Goal: Task Accomplishment & Management: Use online tool/utility

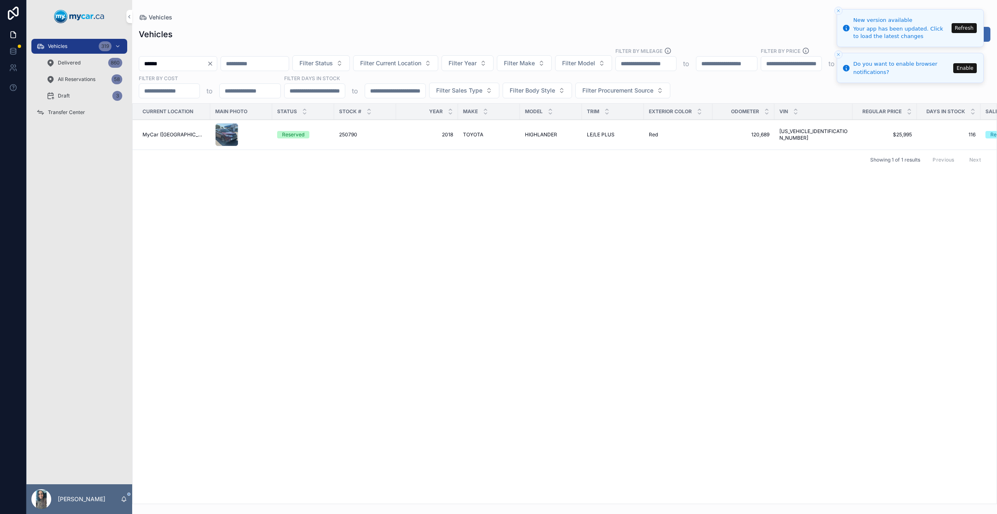
click at [968, 27] on button "Refresh" at bounding box center [963, 28] width 25 height 10
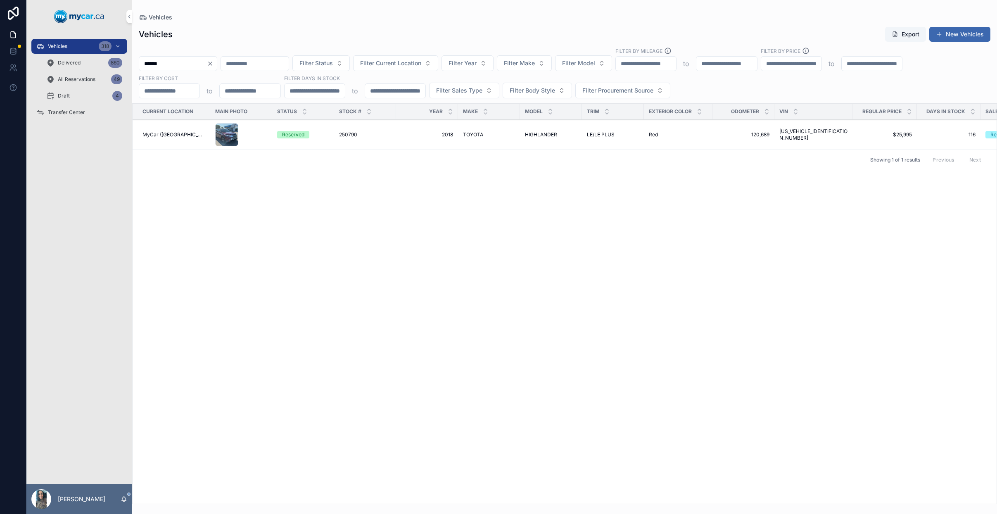
click at [217, 62] on button "Clear" at bounding box center [212, 63] width 10 height 7
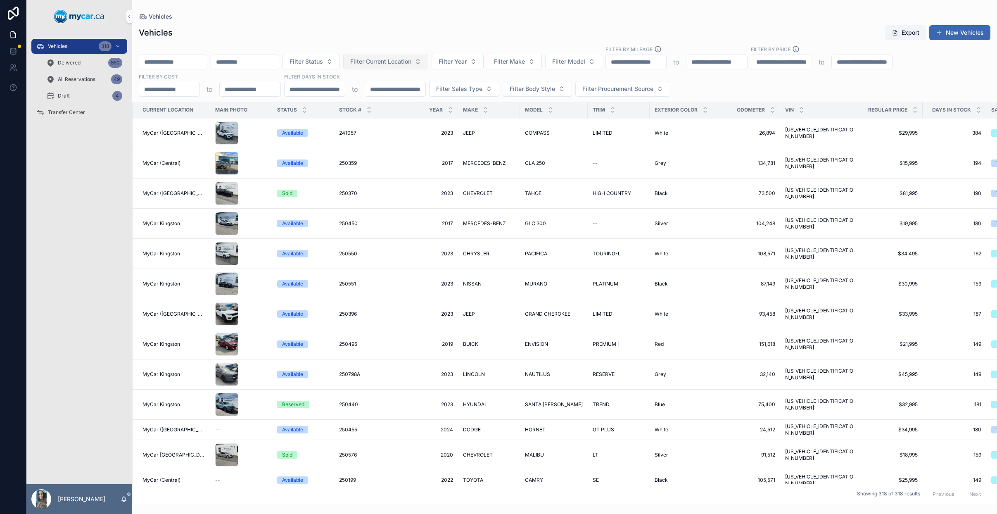
click at [411, 64] on span "Filter Current Location" at bounding box center [380, 61] width 61 height 8
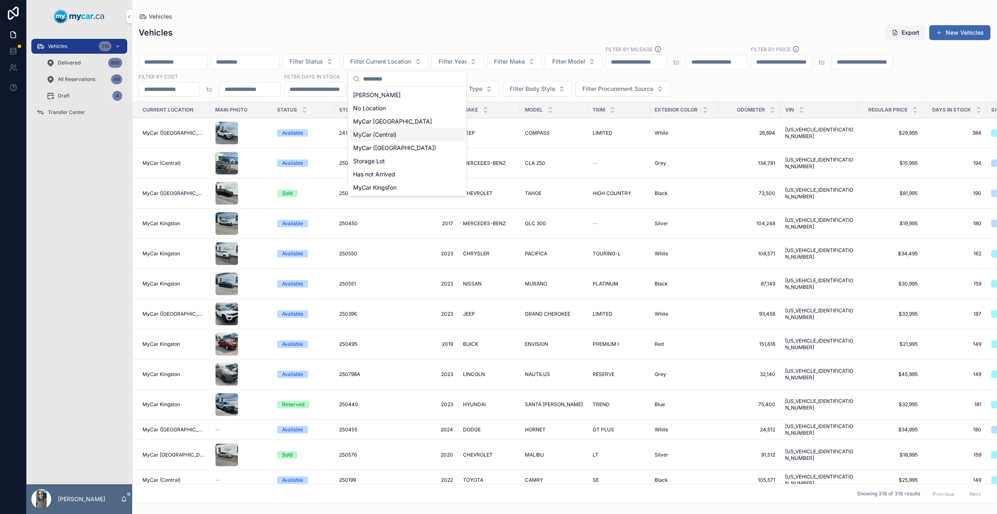
click at [406, 131] on div "MyCar (Central)" at bounding box center [407, 134] width 115 height 13
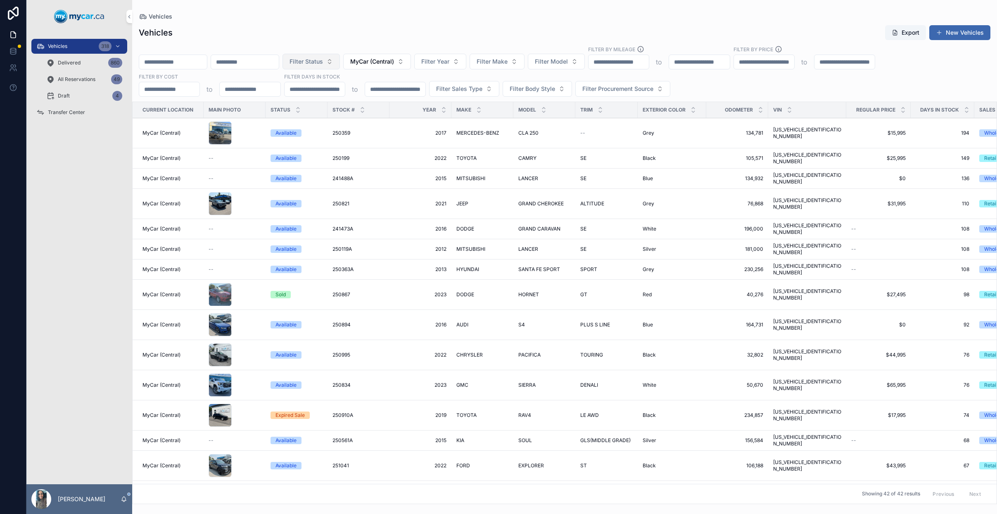
click at [323, 64] on span "Filter Status" at bounding box center [305, 61] width 33 height 8
click at [323, 95] on div "Available" at bounding box center [332, 94] width 115 height 13
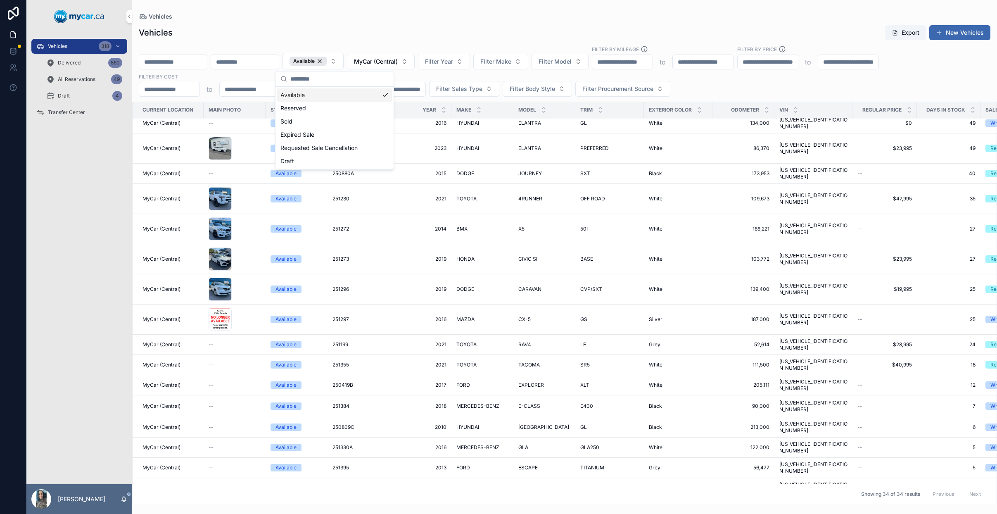
scroll to position [342, 0]
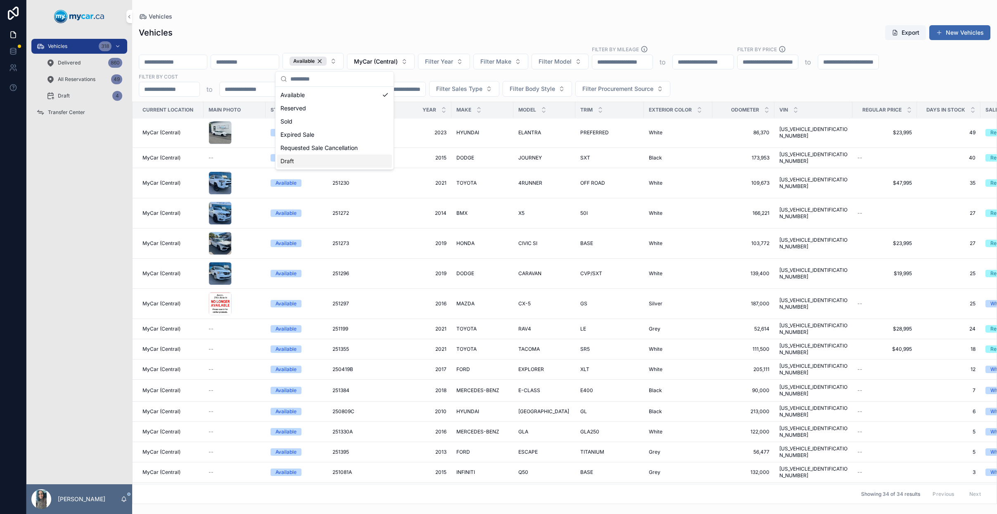
click at [62, 144] on div "Vehicles 318 Delivered 860 All Reservations 49 Draft 4 Transfer Center" at bounding box center [79, 258] width 106 height 451
click at [122, 497] on icon "scrollable content" at bounding box center [124, 498] width 5 height 4
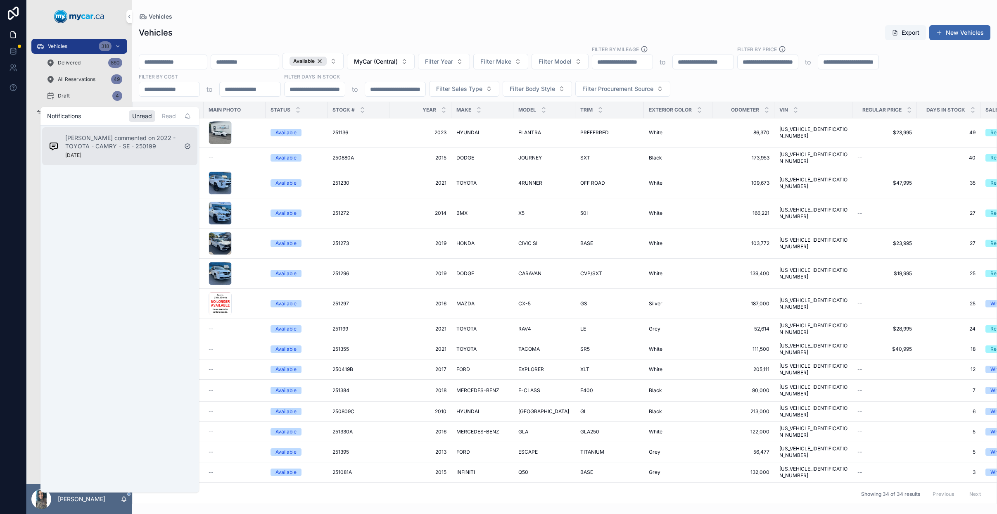
click at [176, 142] on p "Emil Grande commented on 2022 - TOYOTA - CAMRY - SE - 250199" at bounding box center [121, 142] width 112 height 17
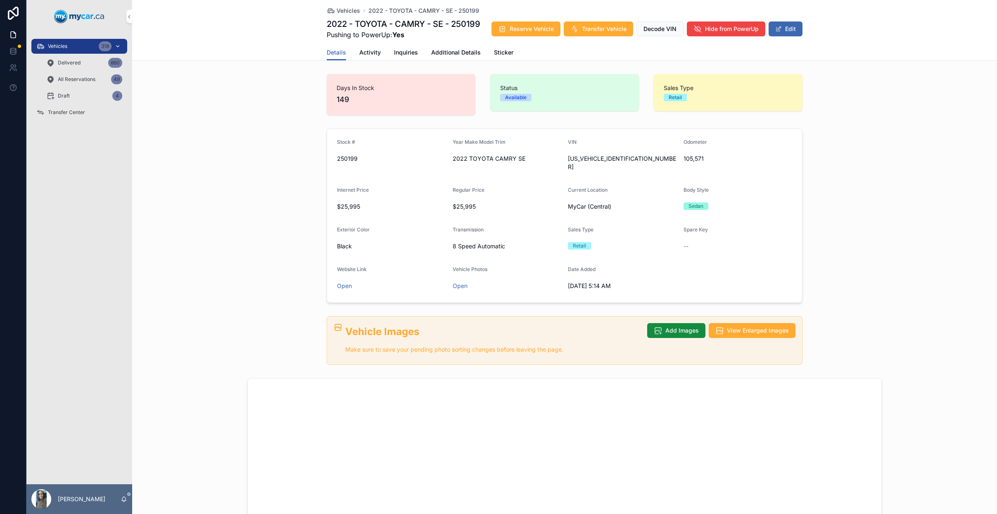
click at [70, 43] on div "Vehicles 318" at bounding box center [79, 46] width 86 height 13
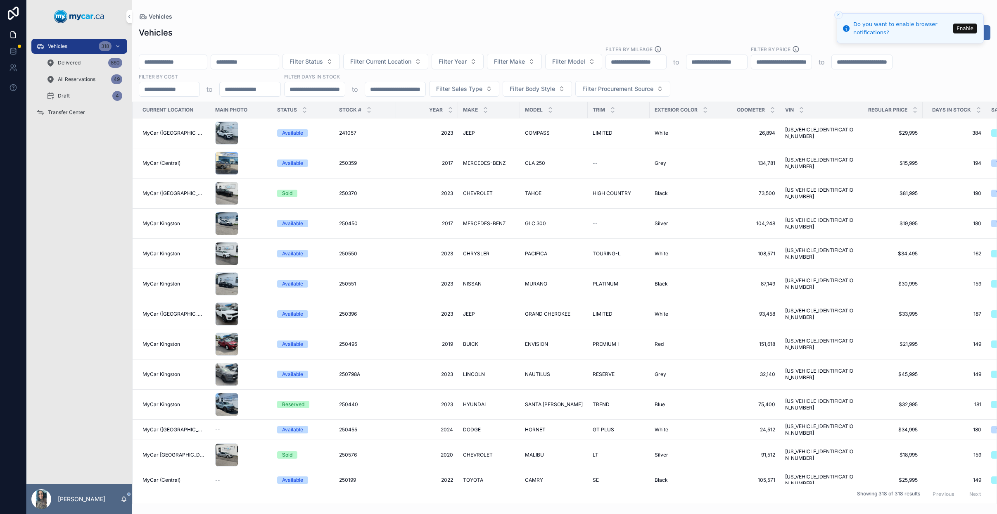
click at [835, 14] on button "Close toast" at bounding box center [838, 15] width 8 height 8
click at [88, 108] on div "Transfer Center" at bounding box center [79, 112] width 86 height 13
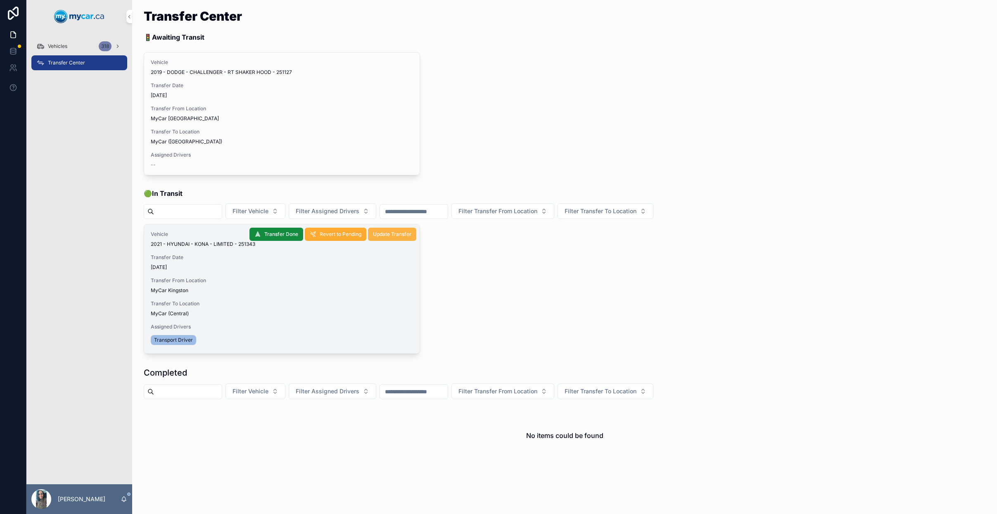
click at [391, 236] on span "Update Transfer" at bounding box center [392, 234] width 38 height 7
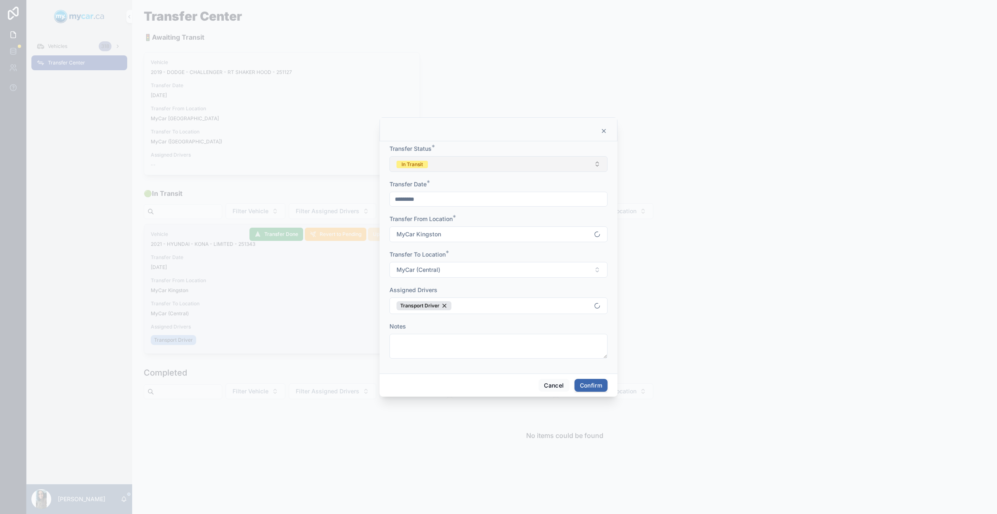
click at [474, 163] on button "In Transit" at bounding box center [498, 164] width 218 height 16
click at [486, 221] on div "Completed" at bounding box center [498, 222] width 115 height 12
click at [588, 387] on button "Confirm" at bounding box center [590, 385] width 33 height 13
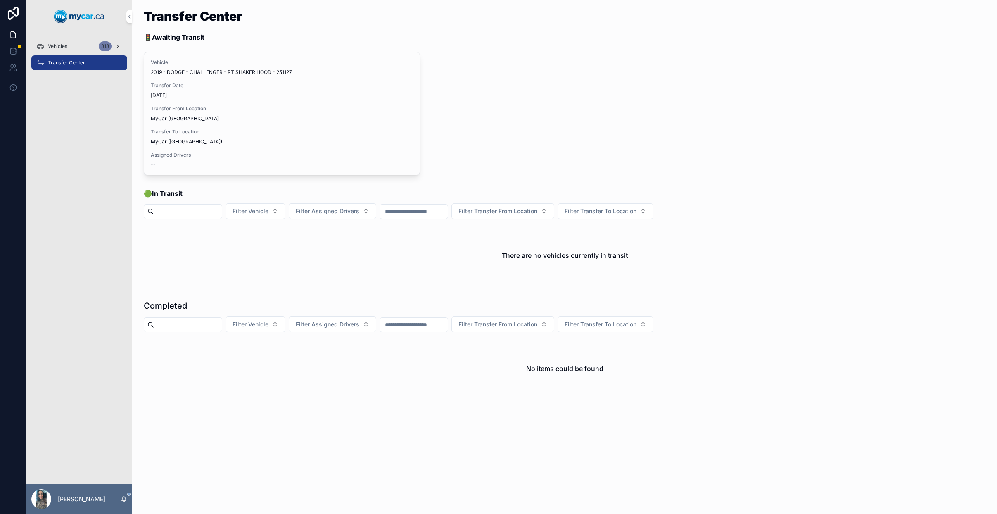
click at [81, 48] on div "Vehicles 318" at bounding box center [79, 46] width 86 height 13
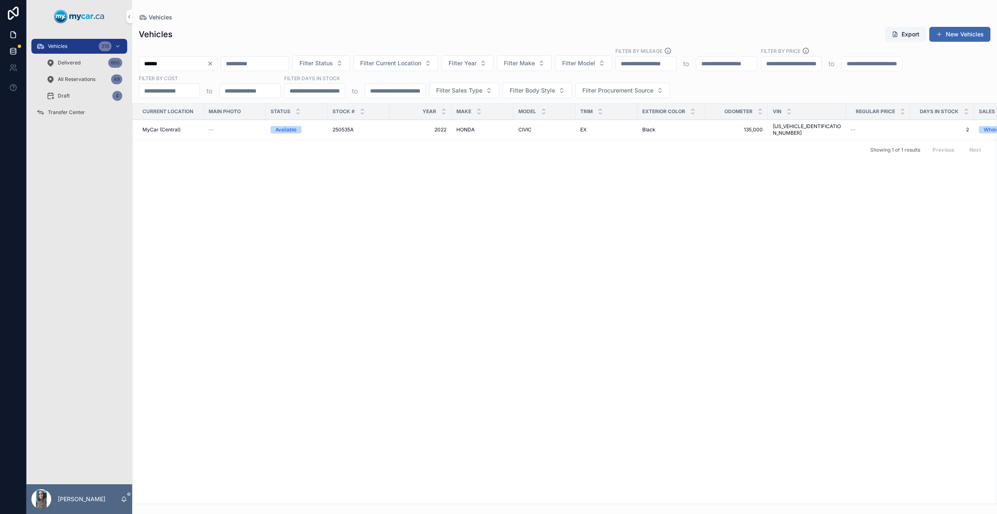
type input "******"
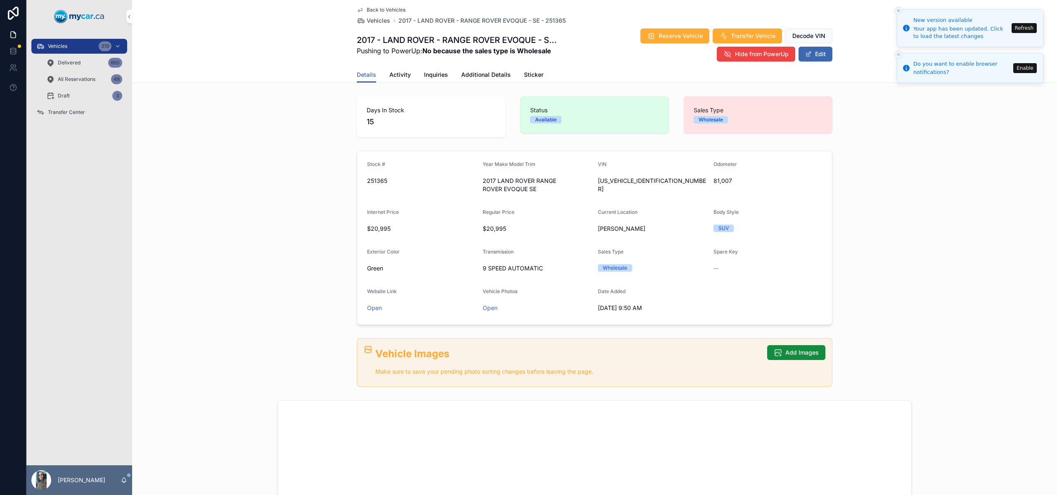
click at [1029, 32] on button "Refresh" at bounding box center [1024, 28] width 25 height 10
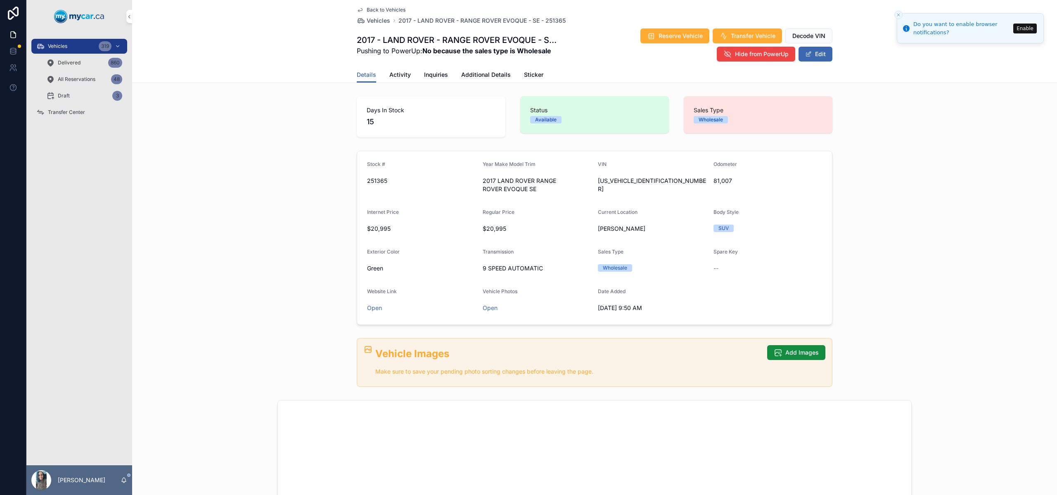
click at [1027, 26] on button "Enable" at bounding box center [1025, 29] width 24 height 10
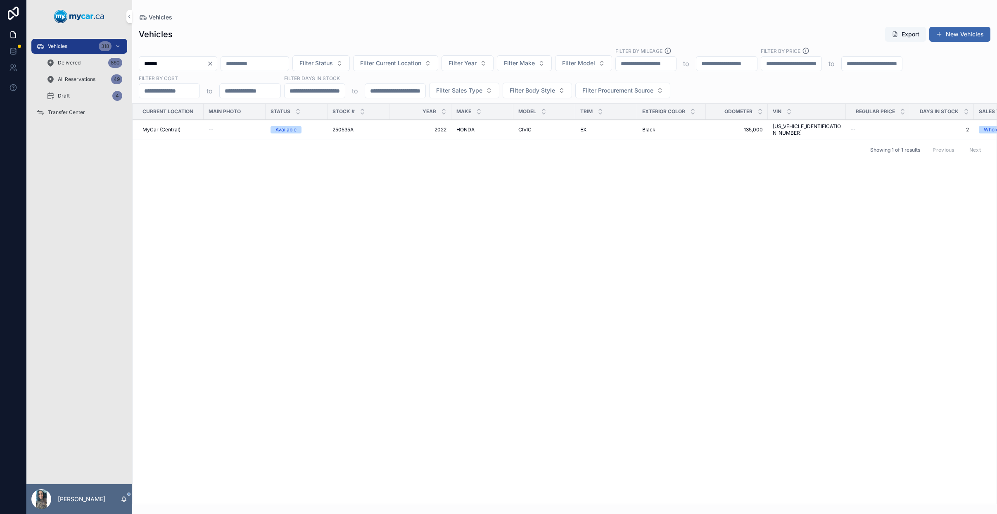
click at [214, 62] on icon "Clear" at bounding box center [210, 63] width 7 height 7
click at [187, 65] on input "scrollable content" at bounding box center [173, 64] width 68 height 12
type input "******"
click at [534, 136] on span "CIVIC SI" at bounding box center [527, 134] width 19 height 7
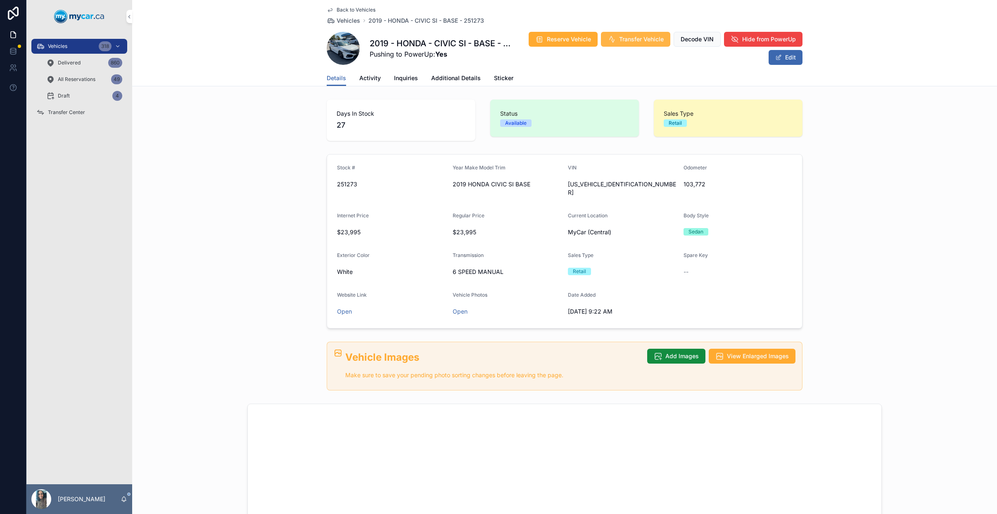
click at [631, 32] on button "Transfer Vehicle" at bounding box center [635, 39] width 69 height 15
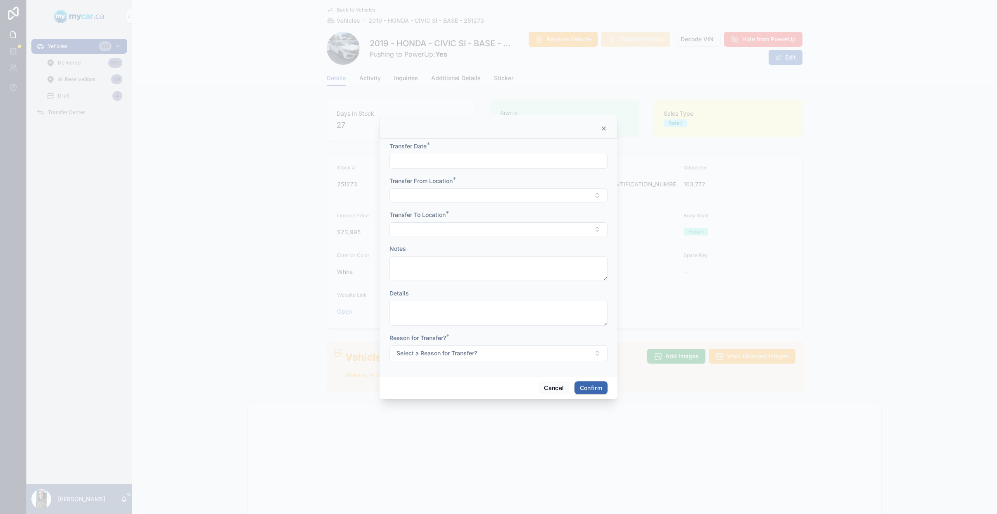
click at [453, 162] on input "text" at bounding box center [498, 161] width 217 height 12
click at [500, 241] on button "8" at bounding box center [498, 247] width 15 height 15
type input "*********"
click at [426, 187] on div "Transfer From Location *" at bounding box center [498, 190] width 218 height 26
click at [423, 193] on button "Select Button" at bounding box center [498, 195] width 218 height 14
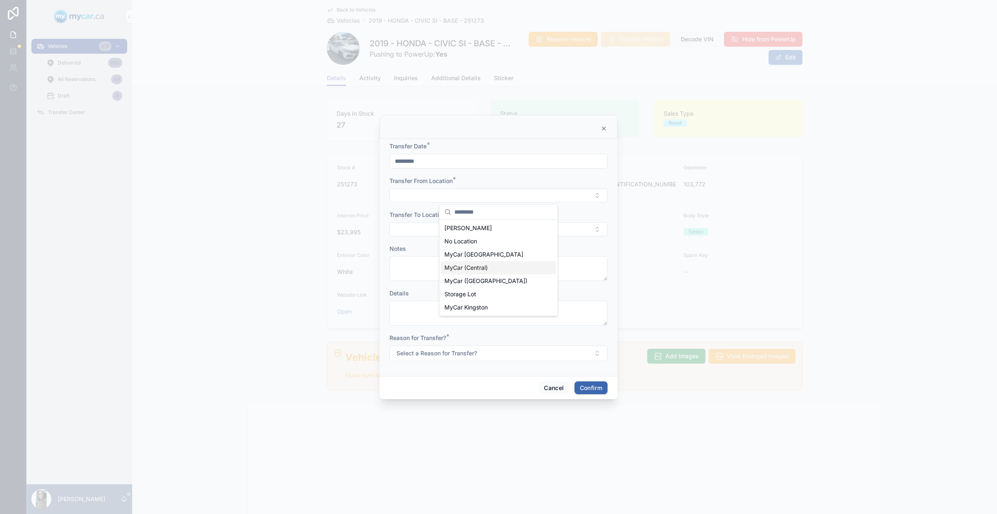
click at [489, 263] on div "MyCar (Central)" at bounding box center [498, 267] width 115 height 13
click at [416, 221] on div "Transfer To Location *" at bounding box center [498, 224] width 218 height 26
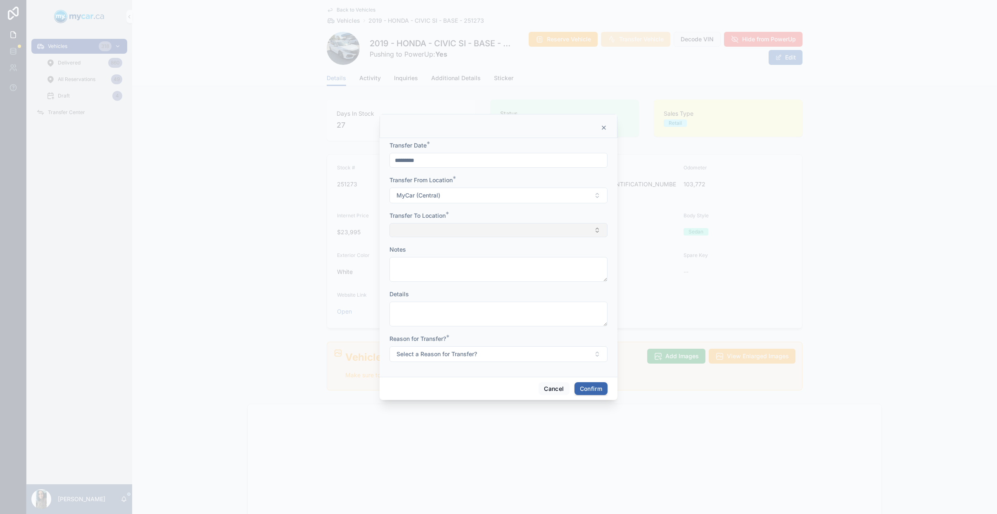
click at [420, 228] on button "Select Button" at bounding box center [498, 230] width 218 height 14
click at [485, 316] on span "MyCar ([GEOGRAPHIC_DATA])" at bounding box center [485, 315] width 83 height 8
click at [433, 358] on span "Select a Reason for Transfer?" at bounding box center [436, 355] width 81 height 8
click at [480, 387] on div "For Stock" at bounding box center [498, 388] width 115 height 12
click at [577, 385] on button "Confirm" at bounding box center [590, 389] width 33 height 13
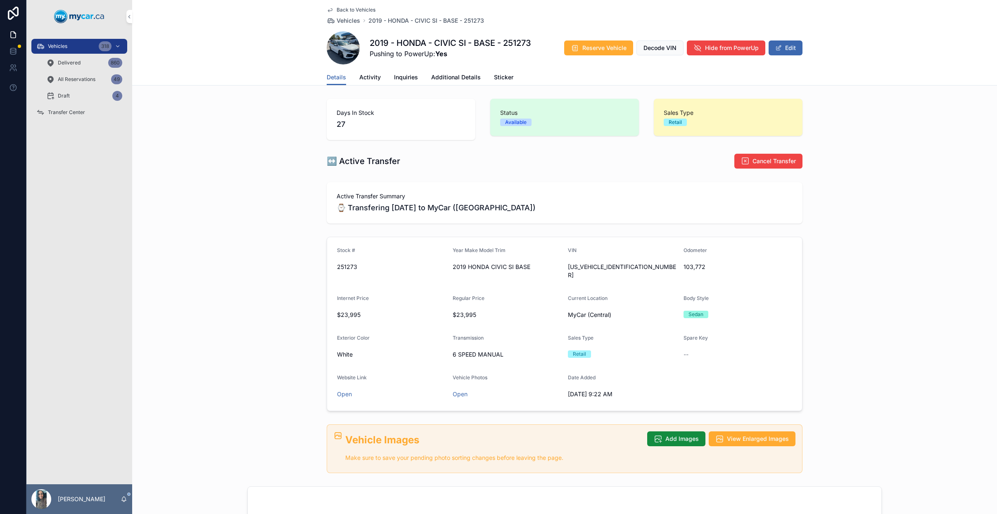
click at [81, 110] on span "Transfer Center" at bounding box center [66, 112] width 37 height 7
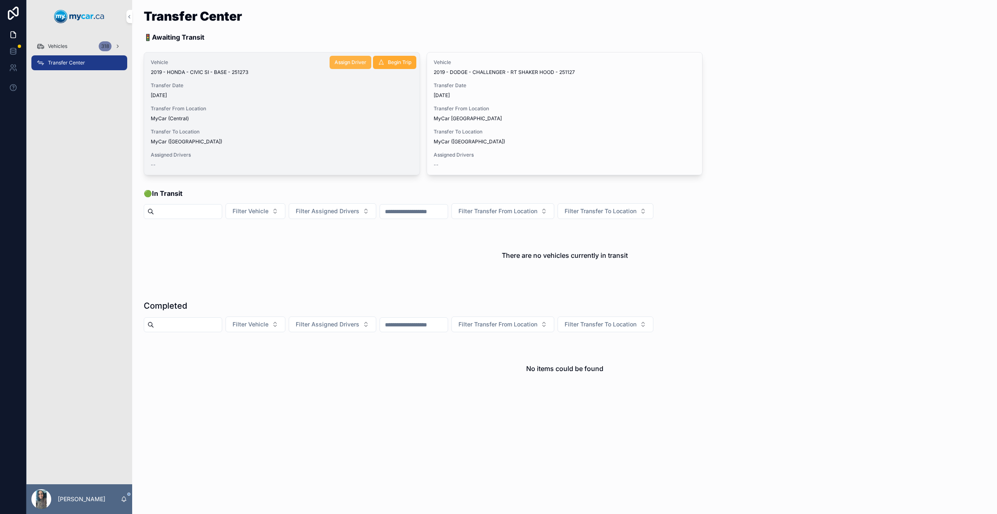
click at [361, 60] on span "Assign Driver" at bounding box center [351, 62] width 32 height 7
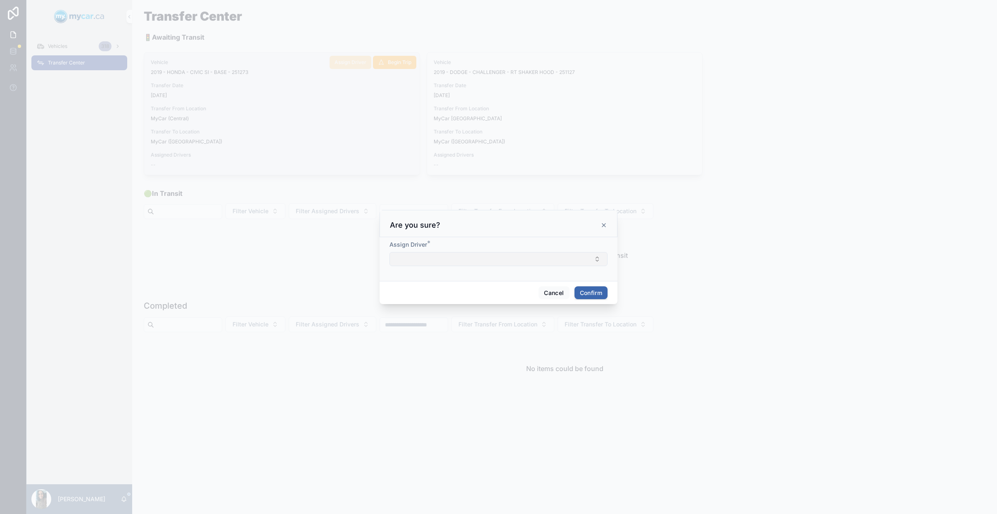
click at [470, 258] on button "Select Button" at bounding box center [498, 259] width 218 height 14
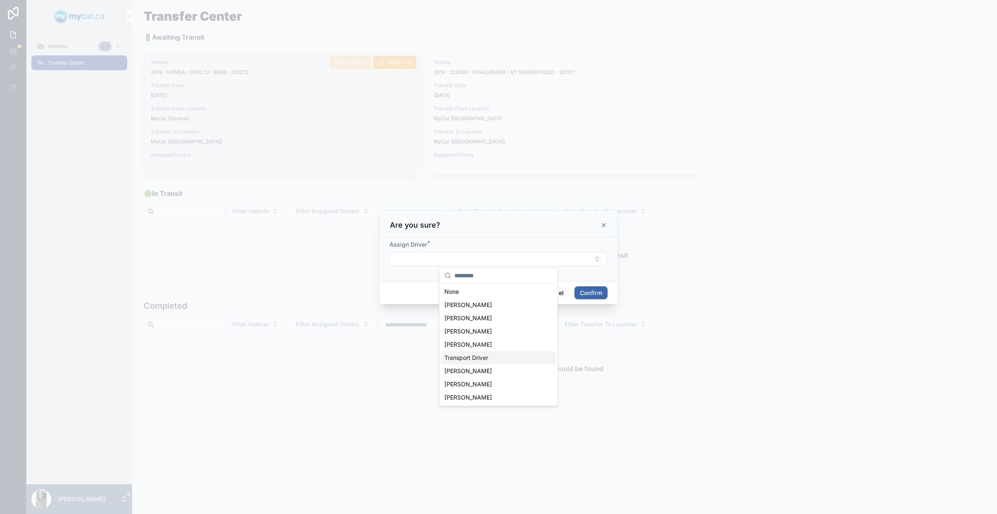
click at [479, 361] on span "Transport Driver" at bounding box center [466, 357] width 44 height 8
click at [595, 292] on button "Confirm" at bounding box center [590, 293] width 33 height 13
